Goal: Task Accomplishment & Management: Complete application form

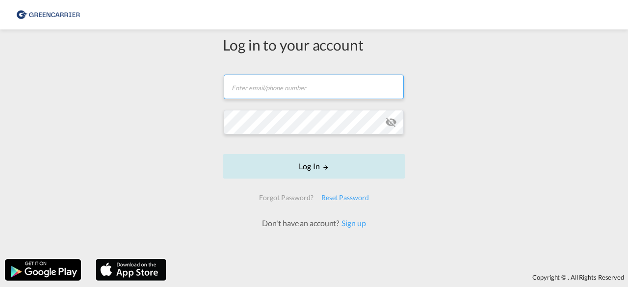
type input "[EMAIL_ADDRESS][DOMAIN_NAME]"
click at [301, 164] on button "Log In" at bounding box center [314, 166] width 183 height 25
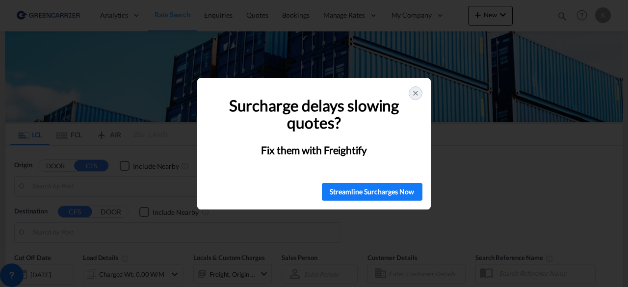
type input "DK-6760, Bæk, [GEOGRAPHIC_DATA], [GEOGRAPHIC_DATA], [GEOGRAPHIC_DATA], [GEOGRAP…"
type input "Sohar, OMSOH"
click at [416, 94] on icon at bounding box center [416, 93] width 4 height 4
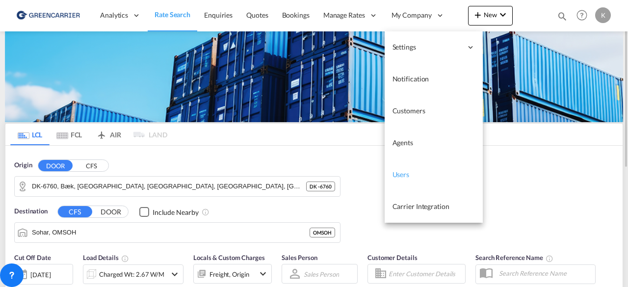
click at [405, 179] on span "Users" at bounding box center [401, 175] width 17 height 10
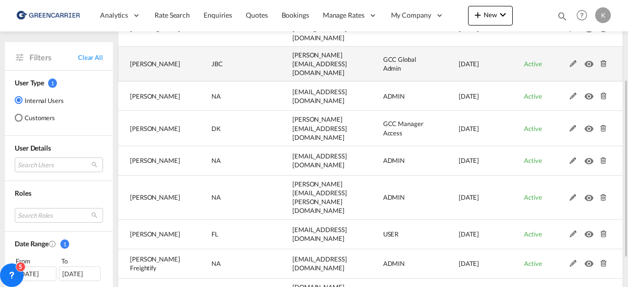
scroll to position [124, 0]
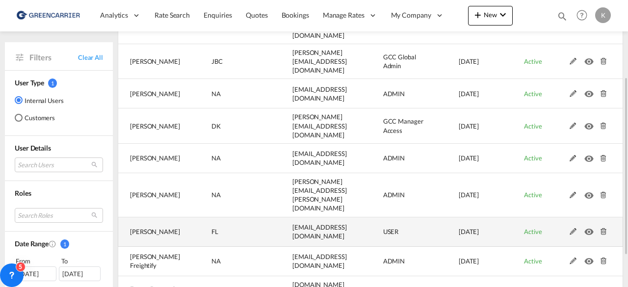
click at [603, 228] on md-icon at bounding box center [603, 231] width 13 height 7
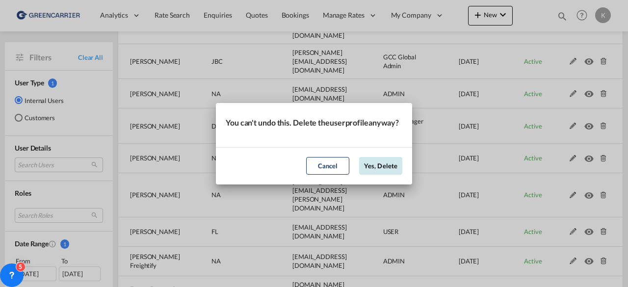
click at [378, 167] on button "Yes, Delete" at bounding box center [380, 166] width 43 height 18
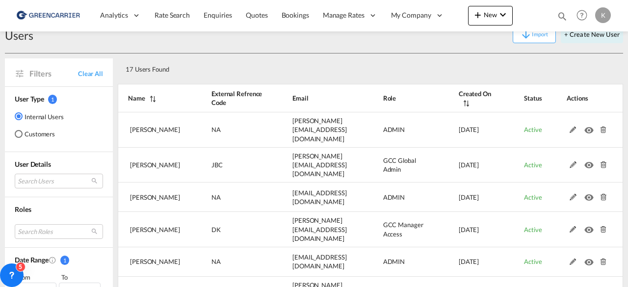
scroll to position [0, 0]
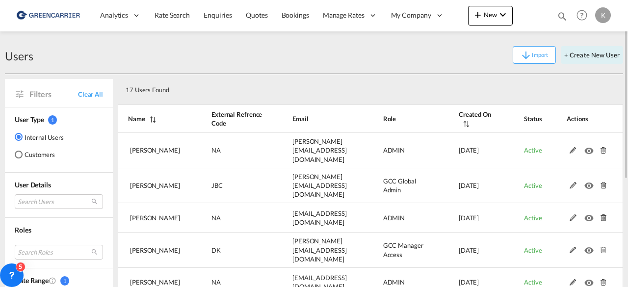
click at [31, 155] on md-radio-button "Customers" at bounding box center [39, 155] width 49 height 10
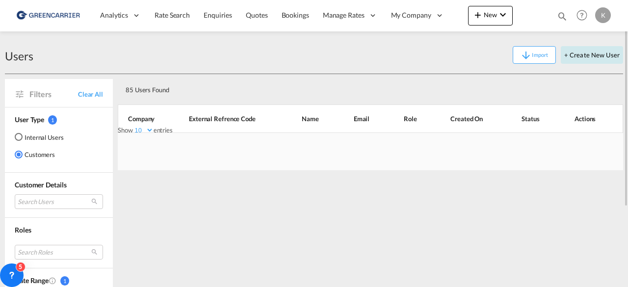
click at [595, 56] on button "+ Create New User" at bounding box center [592, 55] width 62 height 18
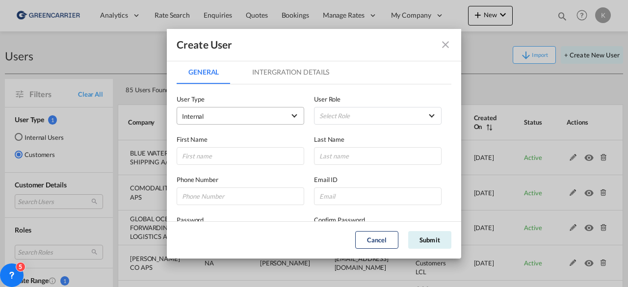
click at [207, 110] on md-select-value "Internal" at bounding box center [240, 115] width 117 height 13
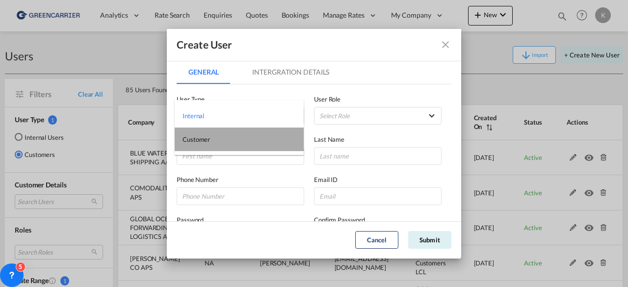
click at [203, 144] on md-option "Customer" at bounding box center [239, 140] width 129 height 24
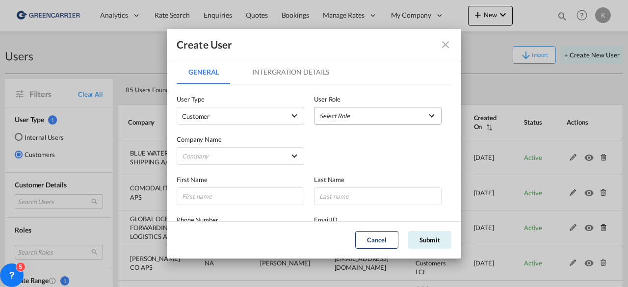
click at [359, 115] on md-select "Select Role BCO GLOBAL GCC Customers FCL USER_DEFINED GCC Customers LCL USER_DE…" at bounding box center [378, 116] width 128 height 18
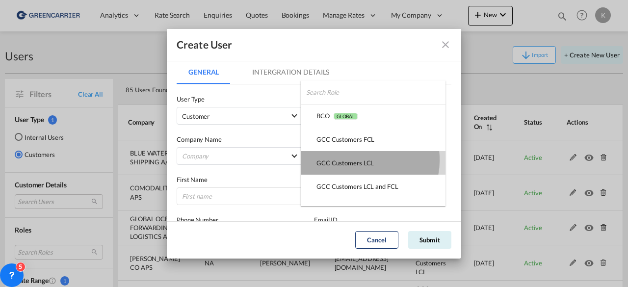
click at [361, 160] on div "GCC Customers LCL USER_DEFINED" at bounding box center [345, 163] width 57 height 9
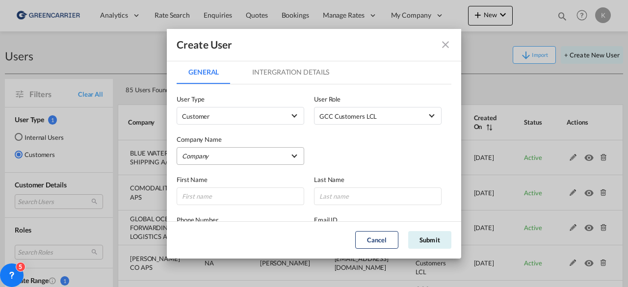
click at [248, 151] on md-select "Company [PERSON_NAME] Logistics DHL GLOBAL FORWARDING ([GEOGRAPHIC_DATA]) A/S E…" at bounding box center [241, 156] width 128 height 18
type md-option "f75dd190-d7ee-11ef-b3ca-05c278e7c39e"
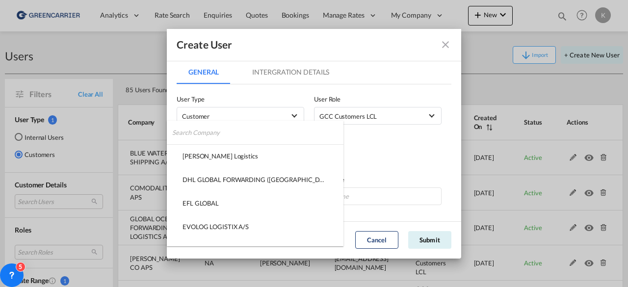
type md-option "f75dd190-d7ee-11ef-b3ca-05c278e7c39e"
click at [231, 133] on input "search" at bounding box center [257, 133] width 171 height 24
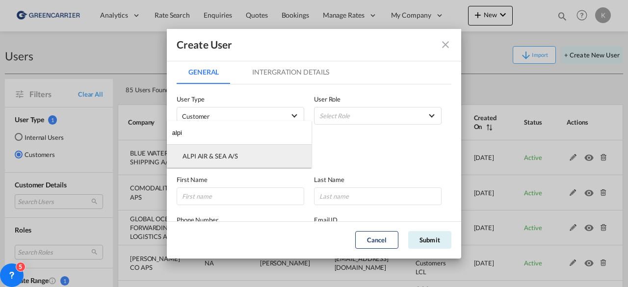
type input "alpi"
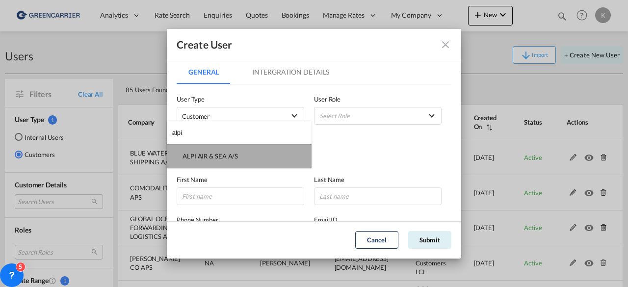
click at [214, 158] on div "ALPI AIR & SEA A/S" at bounding box center [210, 156] width 55 height 9
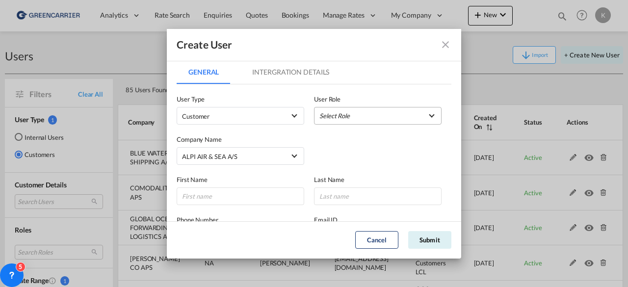
click at [366, 115] on md-select "Select Role" at bounding box center [378, 116] width 128 height 18
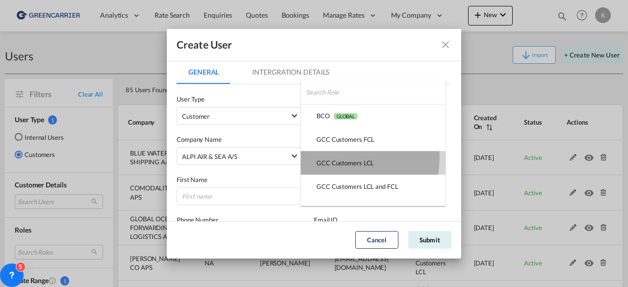
click at [351, 159] on div "GCC Customers LCL USER_DEFINED" at bounding box center [345, 163] width 57 height 9
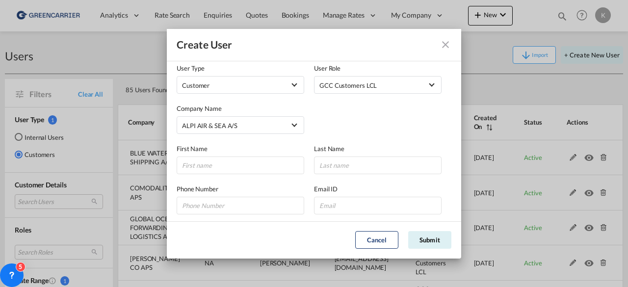
scroll to position [31, 0]
click at [203, 163] on input "GeneralIntergration Details ..." at bounding box center [241, 165] width 128 height 18
type input "Mads"
type input "[PERSON_NAME]"
paste input "[EMAIL_ADDRESS][DOMAIN_NAME]"
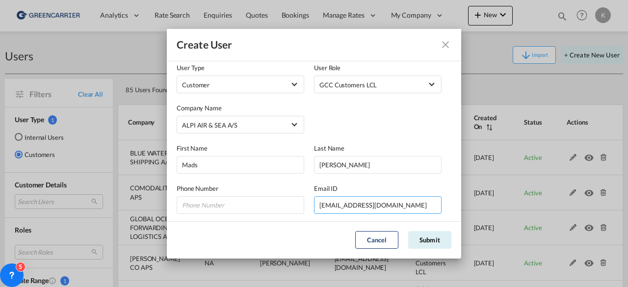
type input "[EMAIL_ADDRESS][DOMAIN_NAME]"
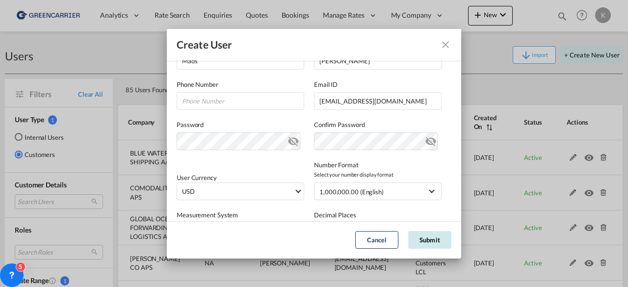
click at [438, 235] on button "Submit" at bounding box center [429, 240] width 43 height 18
